Goal: Transaction & Acquisition: Purchase product/service

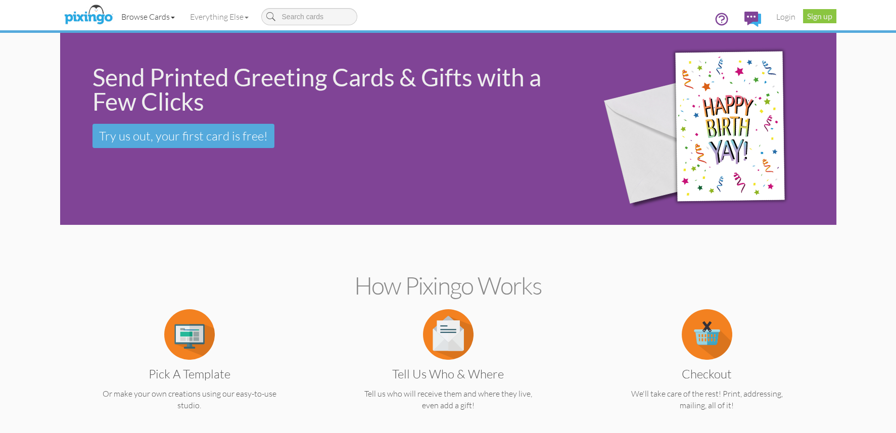
click at [149, 16] on link "Browse Cards" at bounding box center [148, 16] width 69 height 25
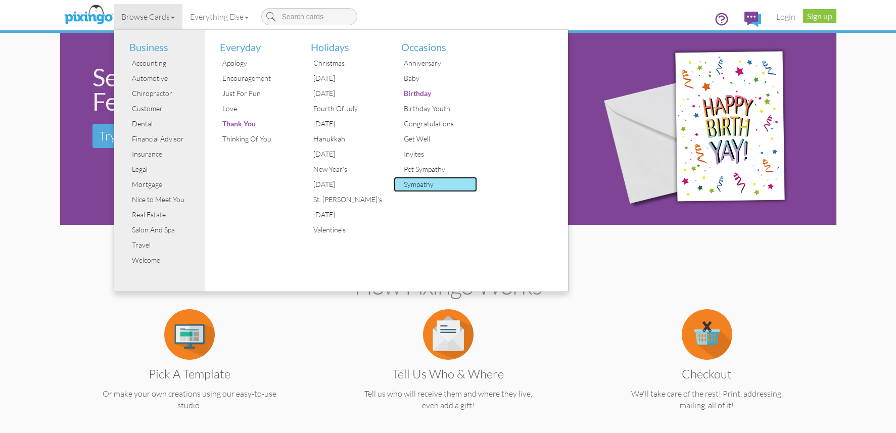
click at [418, 184] on div "Sympathy" at bounding box center [439, 184] width 76 height 15
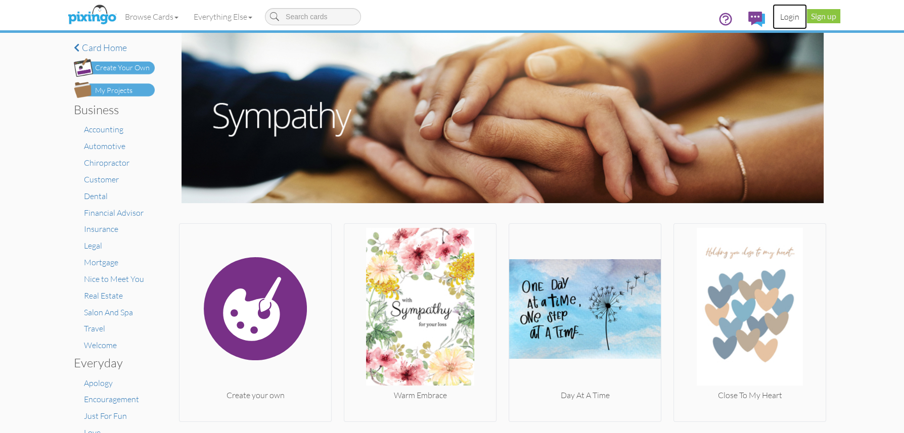
click at [791, 14] on link "Login" at bounding box center [789, 16] width 34 height 25
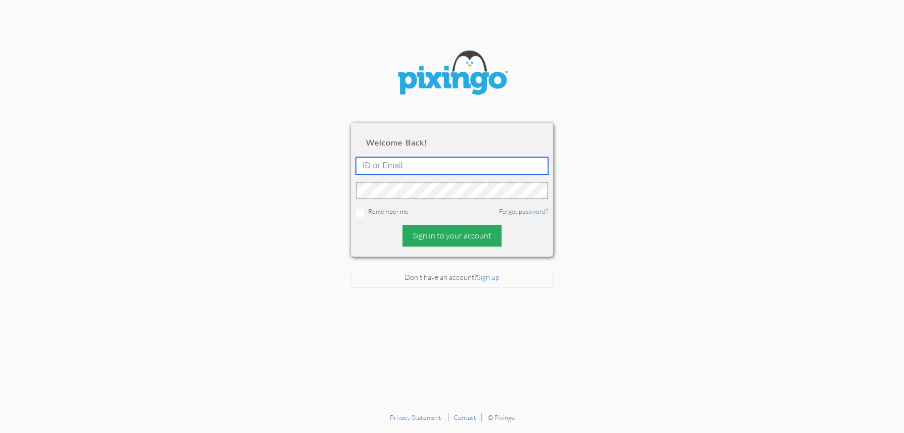
type input "4892"
click at [432, 231] on div "Sign in to your account" at bounding box center [451, 236] width 99 height 22
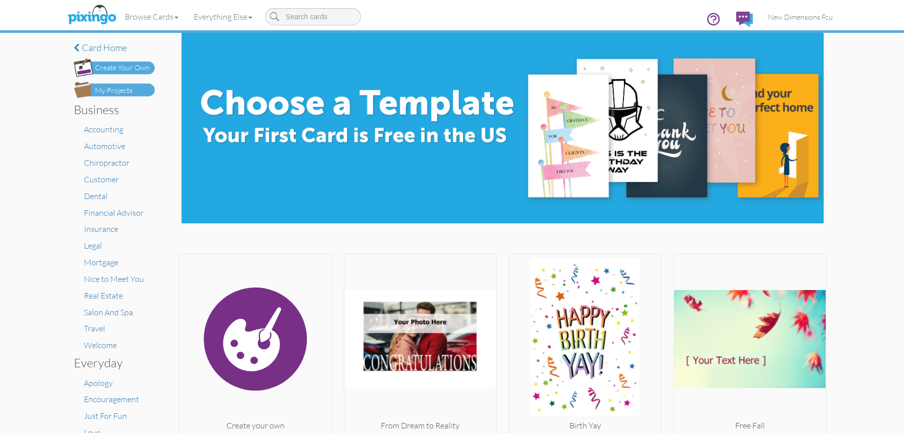
click at [121, 90] on div "My Projects" at bounding box center [113, 90] width 37 height 11
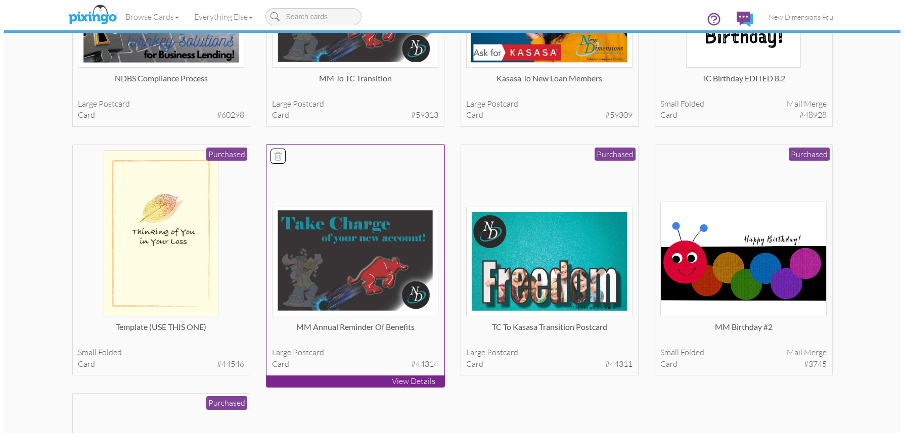
scroll to position [454, 0]
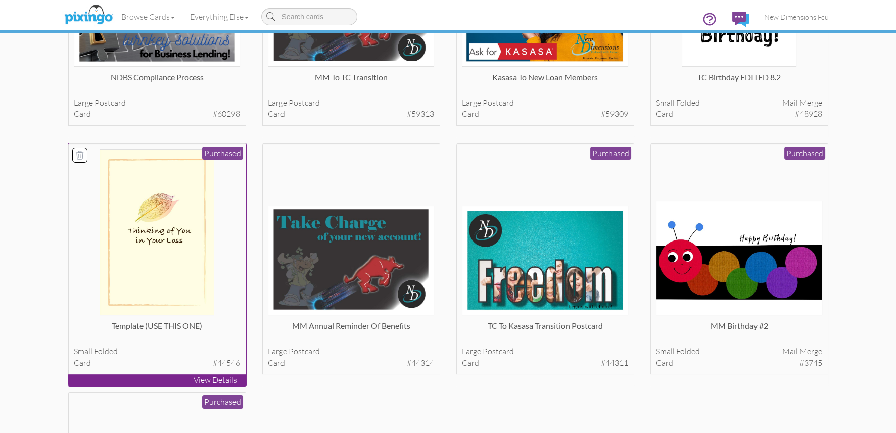
click at [166, 226] on img at bounding box center [157, 232] width 115 height 166
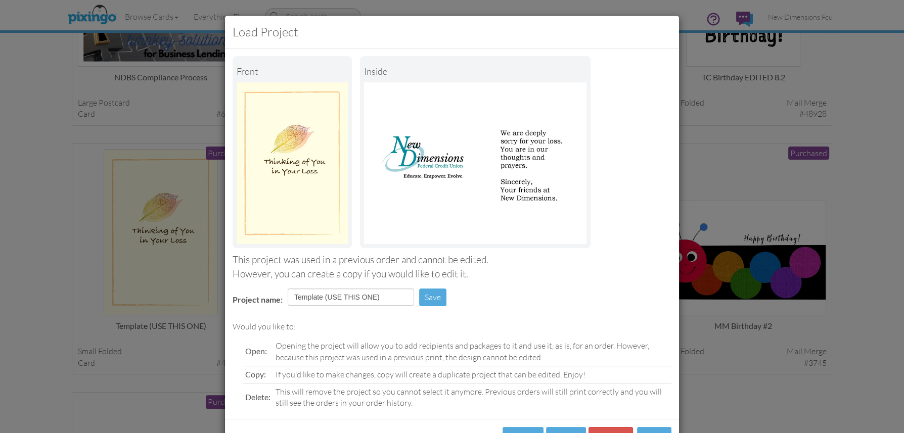
scroll to position [39, 0]
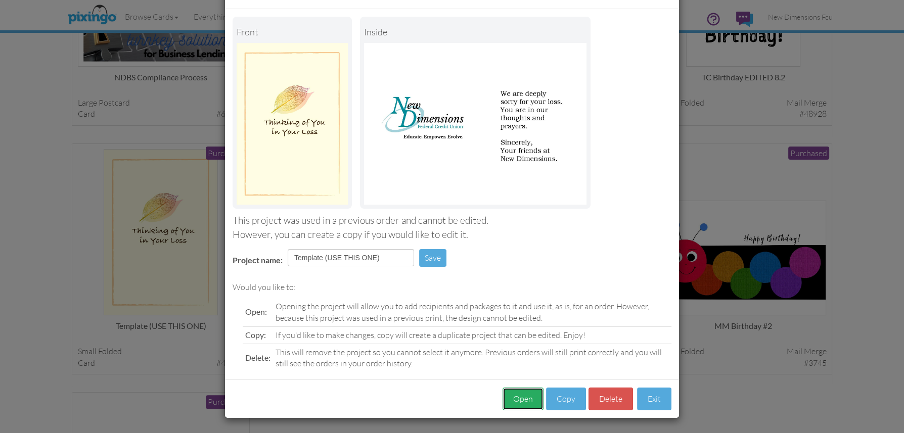
click at [514, 399] on button "Open" at bounding box center [522, 399] width 41 height 23
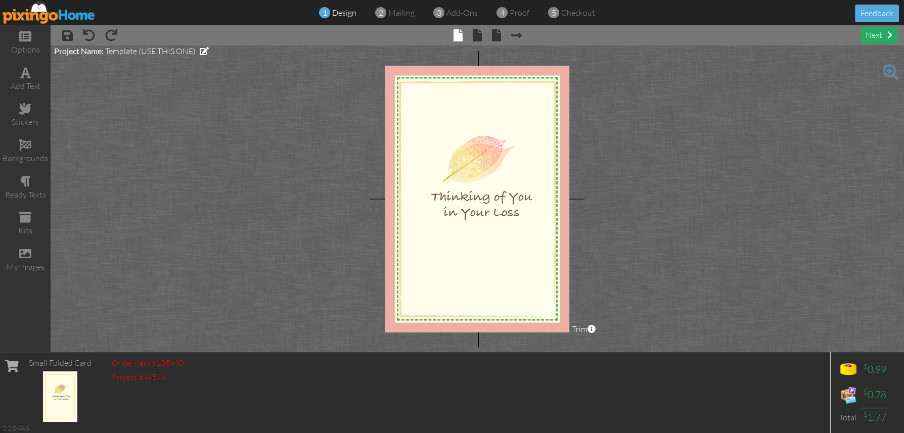
click at [877, 30] on div "next" at bounding box center [878, 35] width 37 height 17
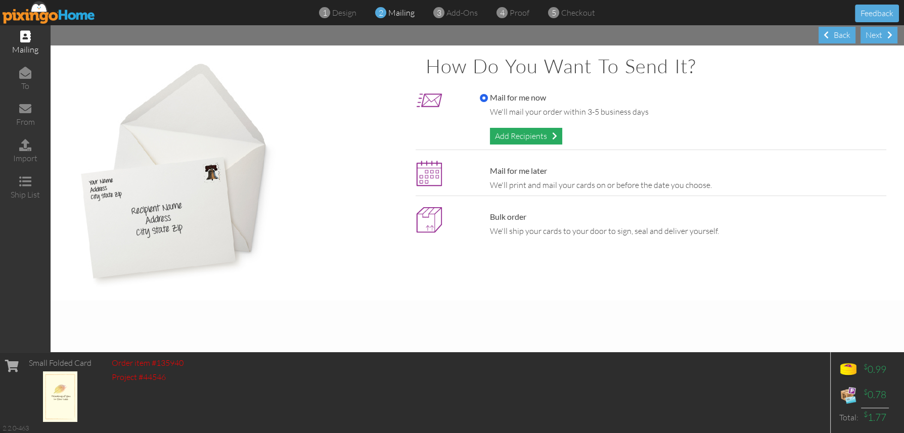
click at [530, 131] on div "Add Recipients" at bounding box center [526, 136] width 72 height 17
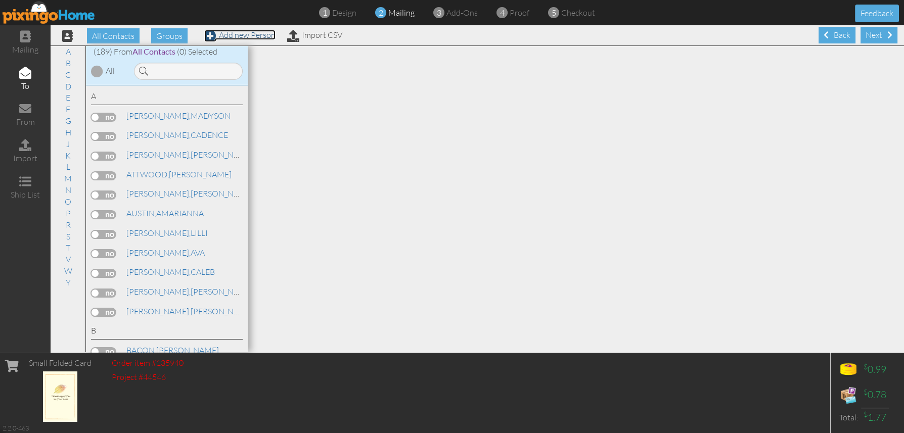
click at [261, 36] on link "Add new Person" at bounding box center [239, 35] width 71 height 10
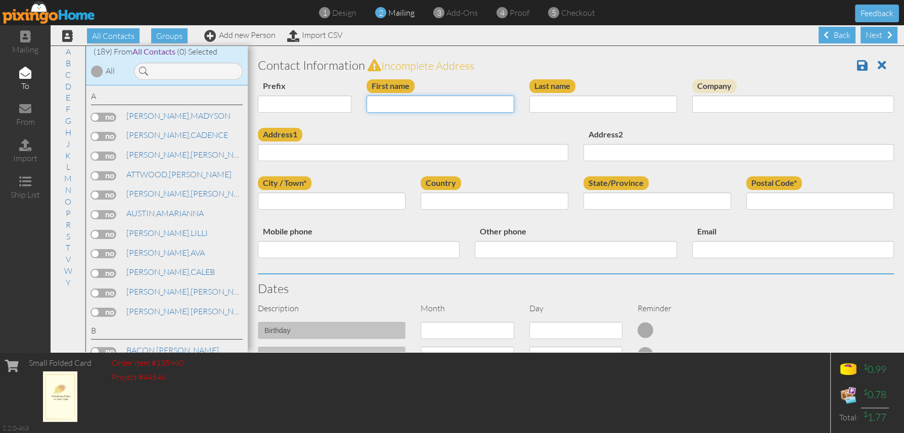
click at [394, 105] on input "First name" at bounding box center [440, 104] width 148 height 17
type input "[PERSON_NAME]"
type input "DOWNS"
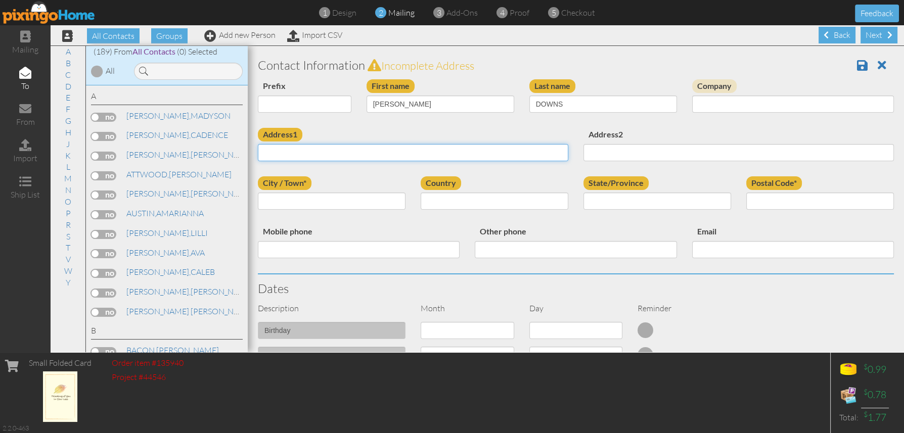
click at [308, 153] on input "Address1" at bounding box center [413, 152] width 310 height 17
paste input "[STREET_ADDRESS]"
type input "[STREET_ADDRESS]"
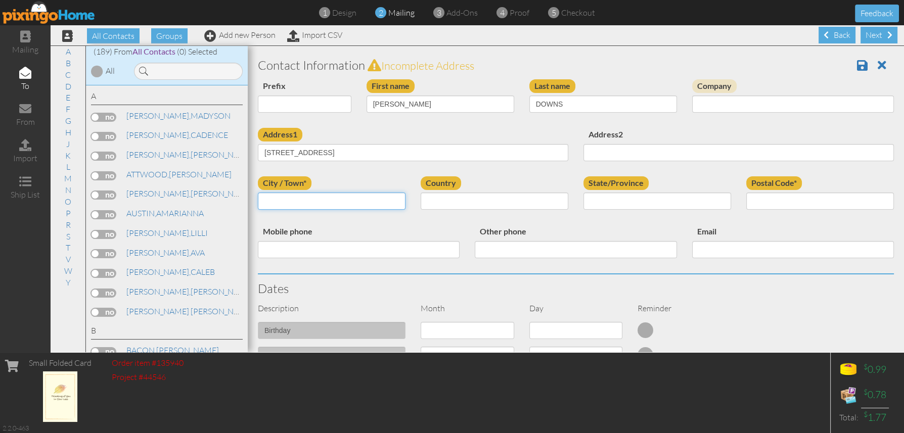
click at [313, 202] on input "City / Town*" at bounding box center [332, 201] width 148 height 17
paste input "[GEOGRAPHIC_DATA]"
type input "[GEOGRAPHIC_DATA]"
select select "object:3227"
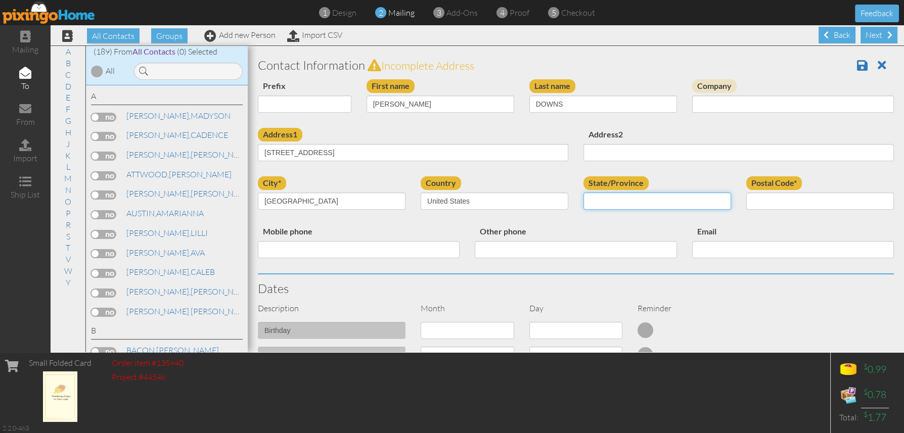
select select "object:3497"
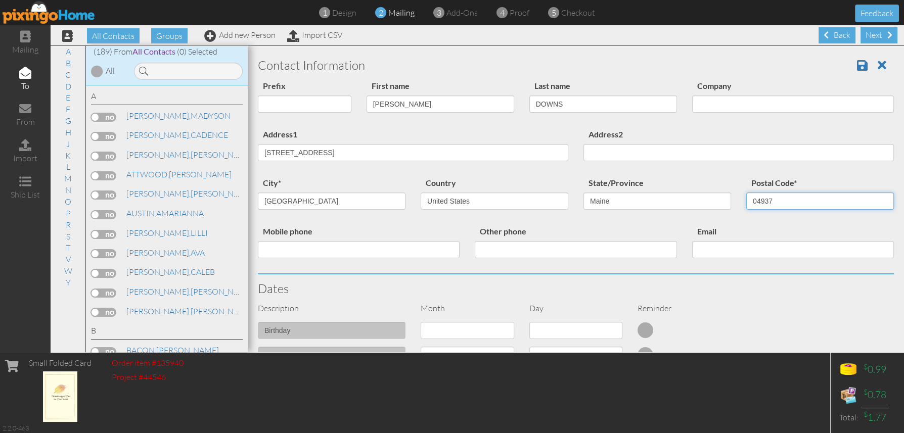
type input "04937"
click at [841, 60] on h3 "Contact Information" at bounding box center [576, 65] width 636 height 13
click at [857, 64] on span at bounding box center [862, 65] width 11 height 12
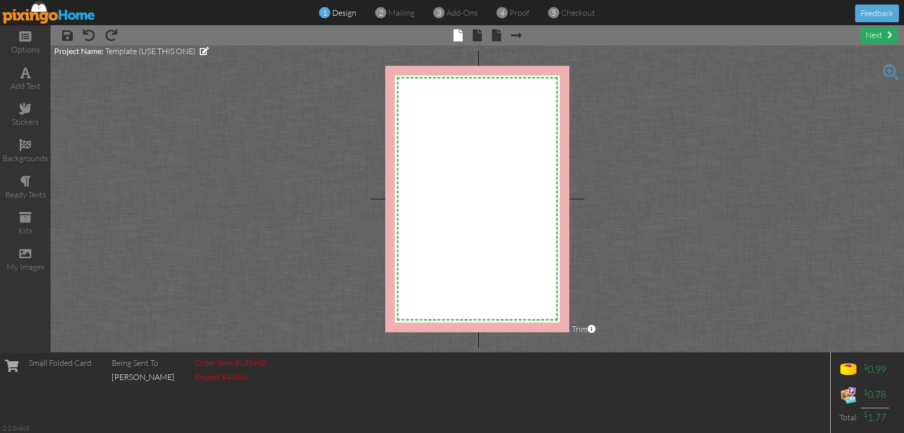
click at [878, 37] on div "next" at bounding box center [878, 35] width 37 height 17
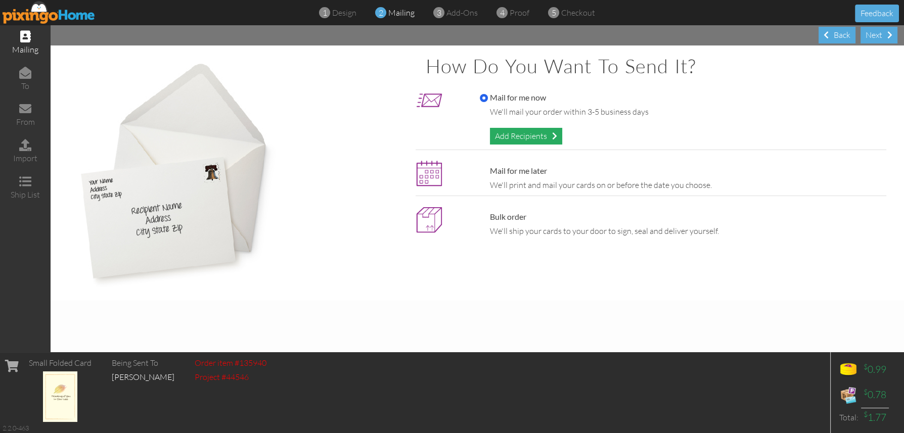
click at [530, 132] on div "Add Recipients" at bounding box center [526, 136] width 72 height 17
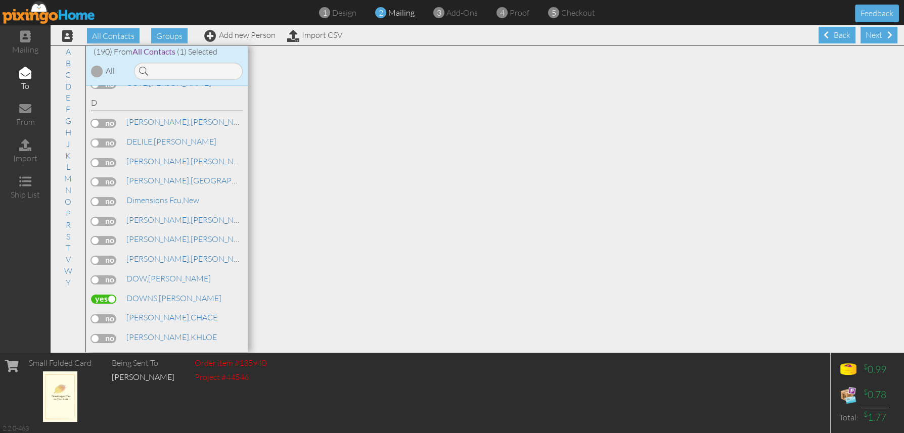
scroll to position [1112, 0]
click at [149, 297] on span "DOWNS," at bounding box center [142, 295] width 32 height 10
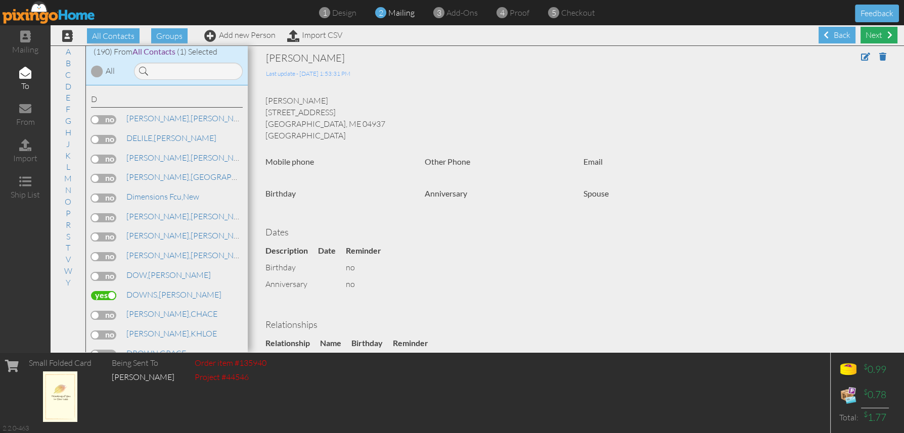
click at [864, 37] on div "Next" at bounding box center [878, 35] width 37 height 17
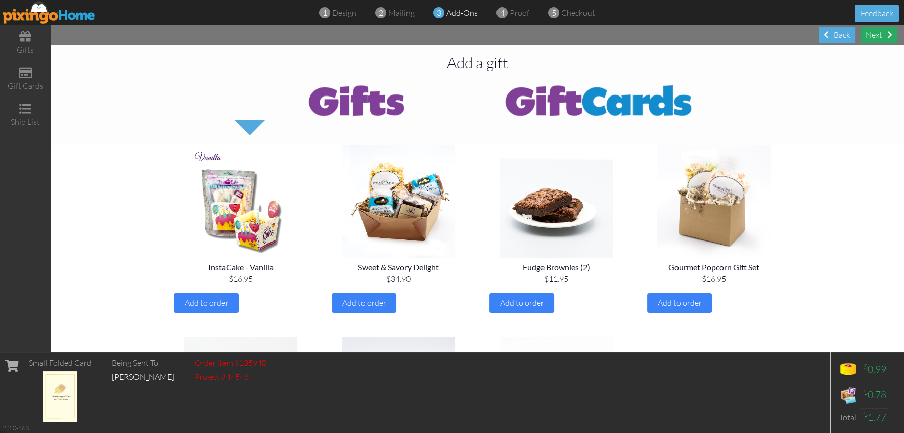
click at [874, 32] on div "Next" at bounding box center [878, 35] width 37 height 17
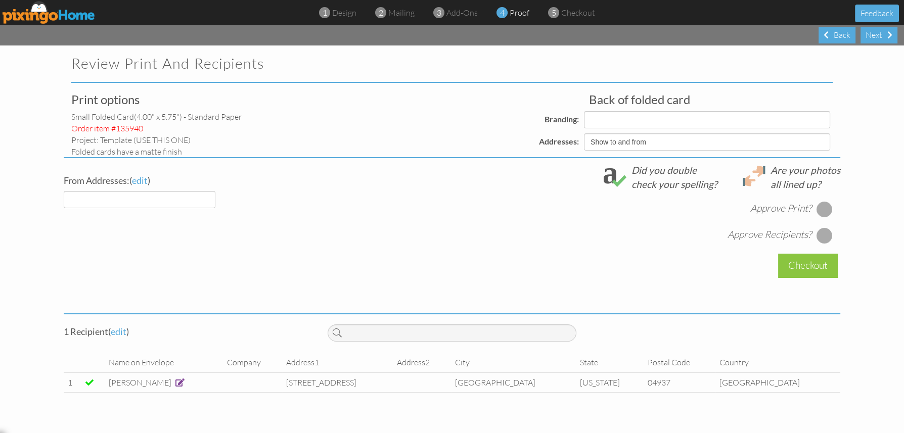
select select "object:1964"
select select "object:1967"
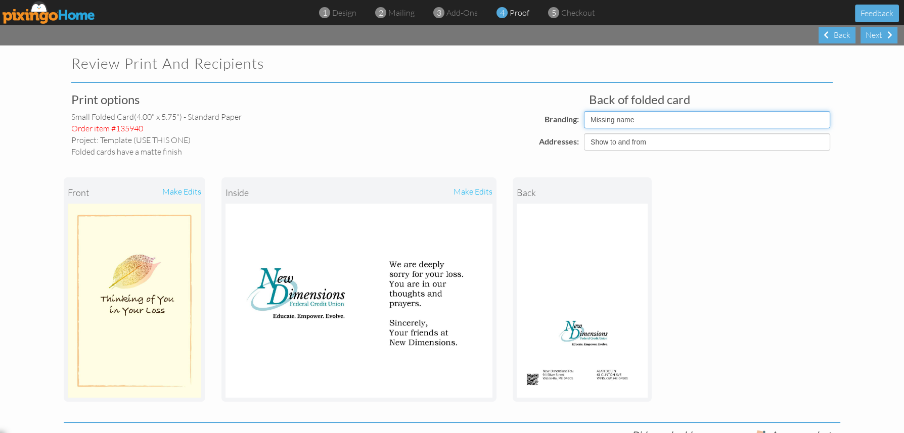
click at [613, 122] on select "Pixingo Default Profile Missing name" at bounding box center [707, 119] width 246 height 17
click at [584, 111] on select "Pixingo Default Profile Missing name" at bounding box center [707, 119] width 246 height 17
click at [594, 121] on select "Pixingo Default Profile Missing name" at bounding box center [707, 119] width 246 height 17
select select "object:1964"
click at [584, 111] on select "Pixingo Default Profile Missing name" at bounding box center [707, 119] width 246 height 17
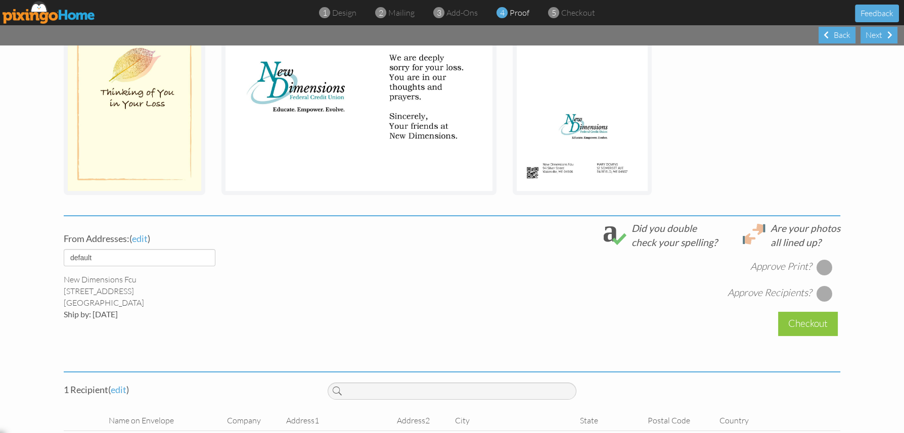
scroll to position [244, 0]
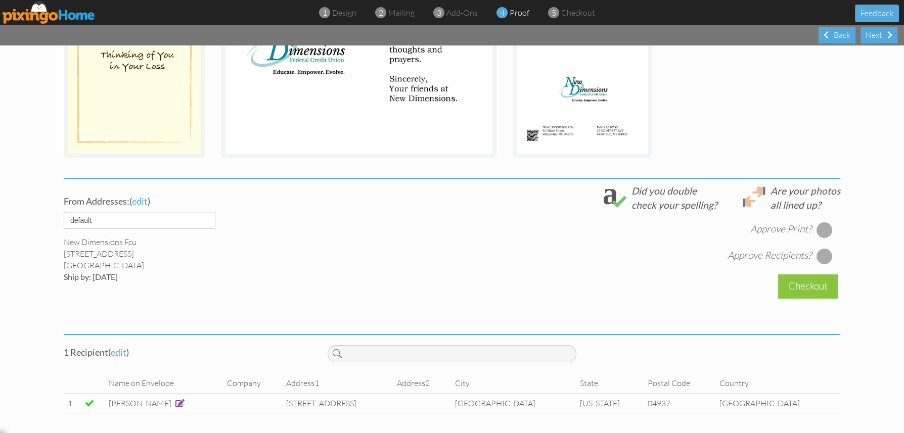
click at [818, 227] on div at bounding box center [824, 230] width 16 height 16
click at [820, 257] on div at bounding box center [824, 256] width 16 height 16
click at [803, 290] on div "Checkout" at bounding box center [808, 286] width 60 height 24
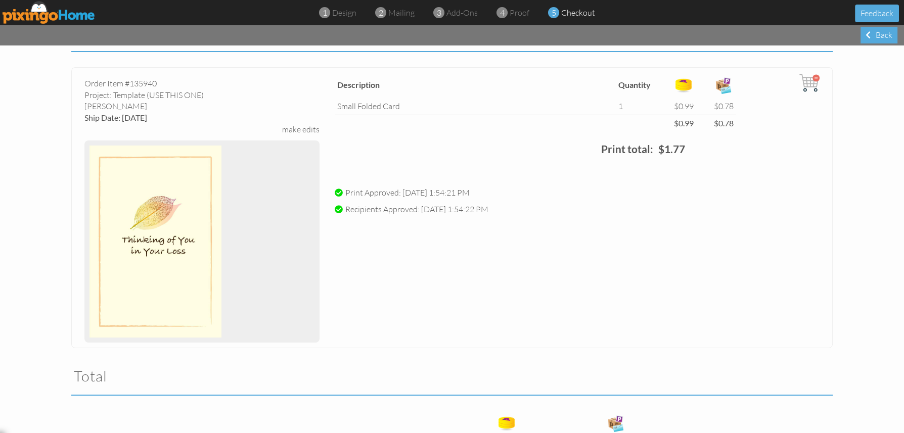
scroll to position [218, 0]
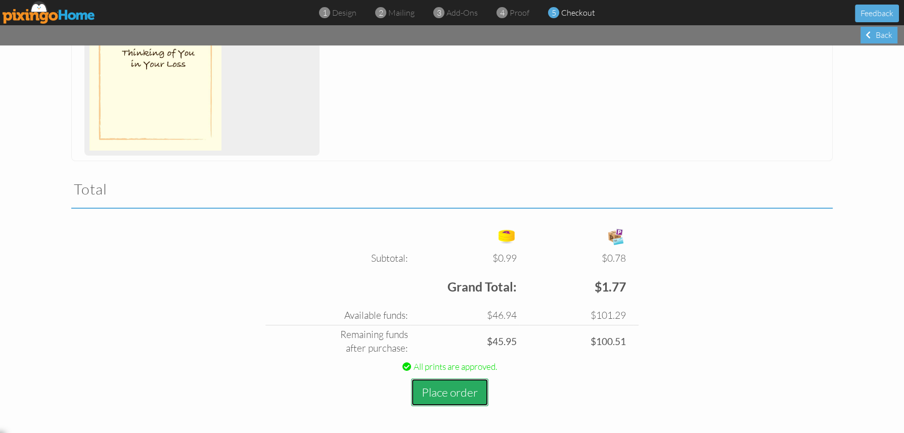
click at [451, 393] on button "Place order" at bounding box center [449, 393] width 77 height 28
